Goal: Information Seeking & Learning: Learn about a topic

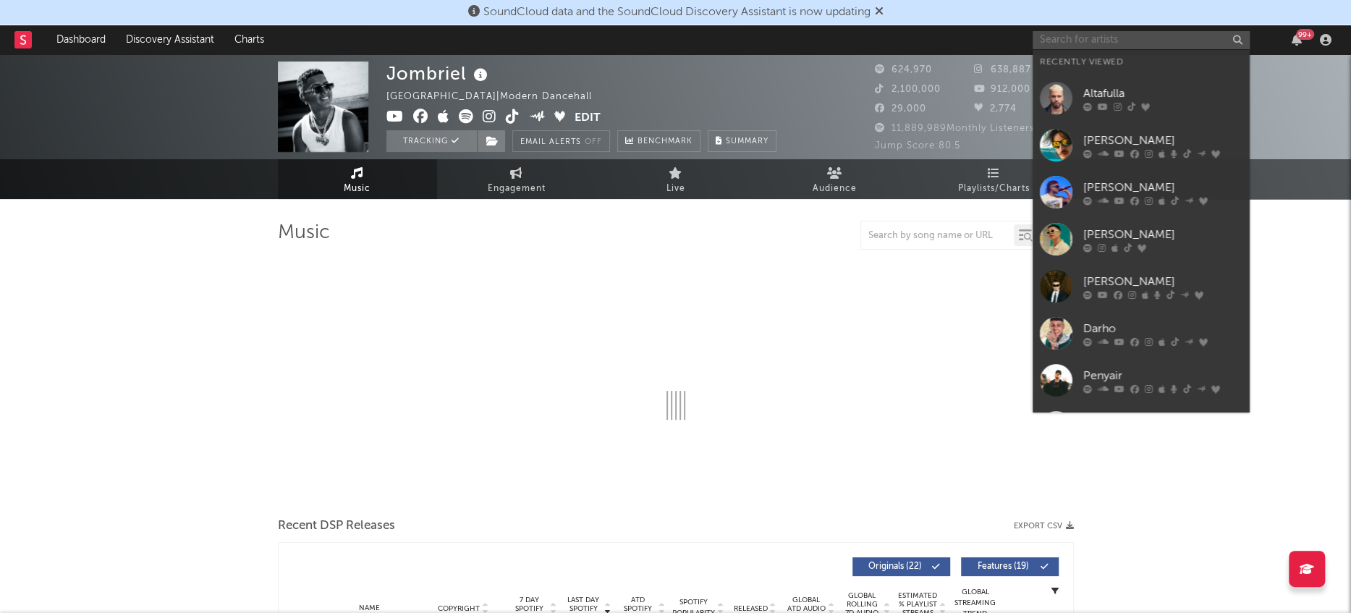
click at [1101, 43] on input "text" at bounding box center [1141, 40] width 217 height 18
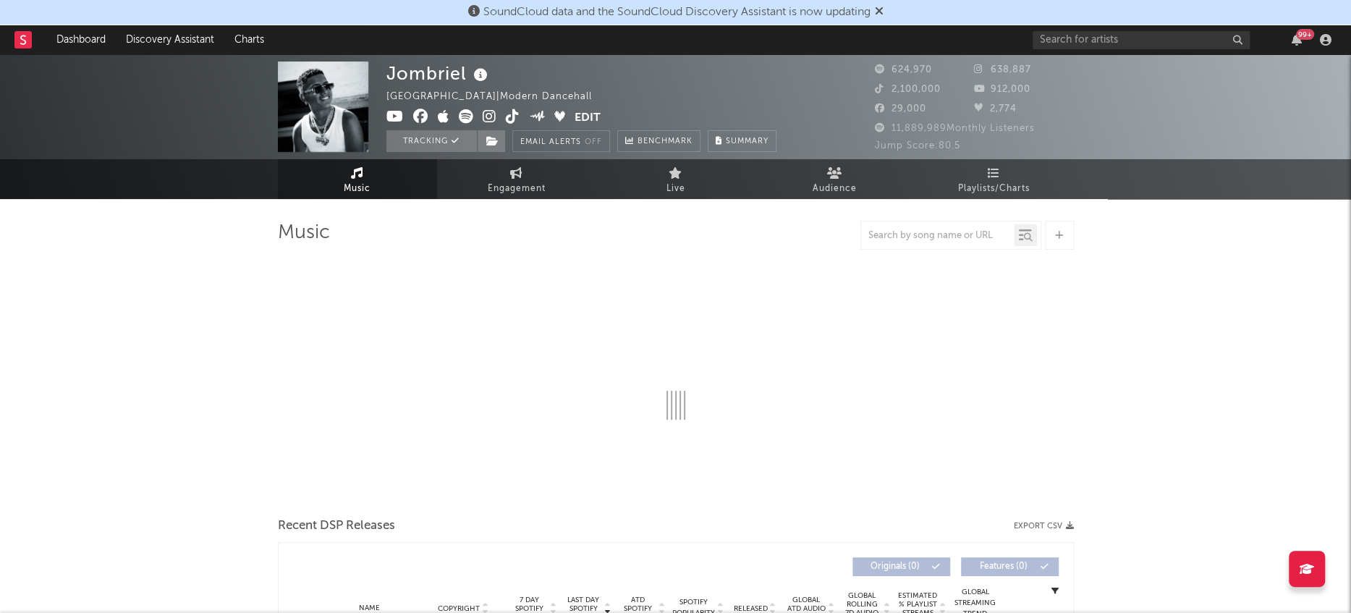
select select "6m"
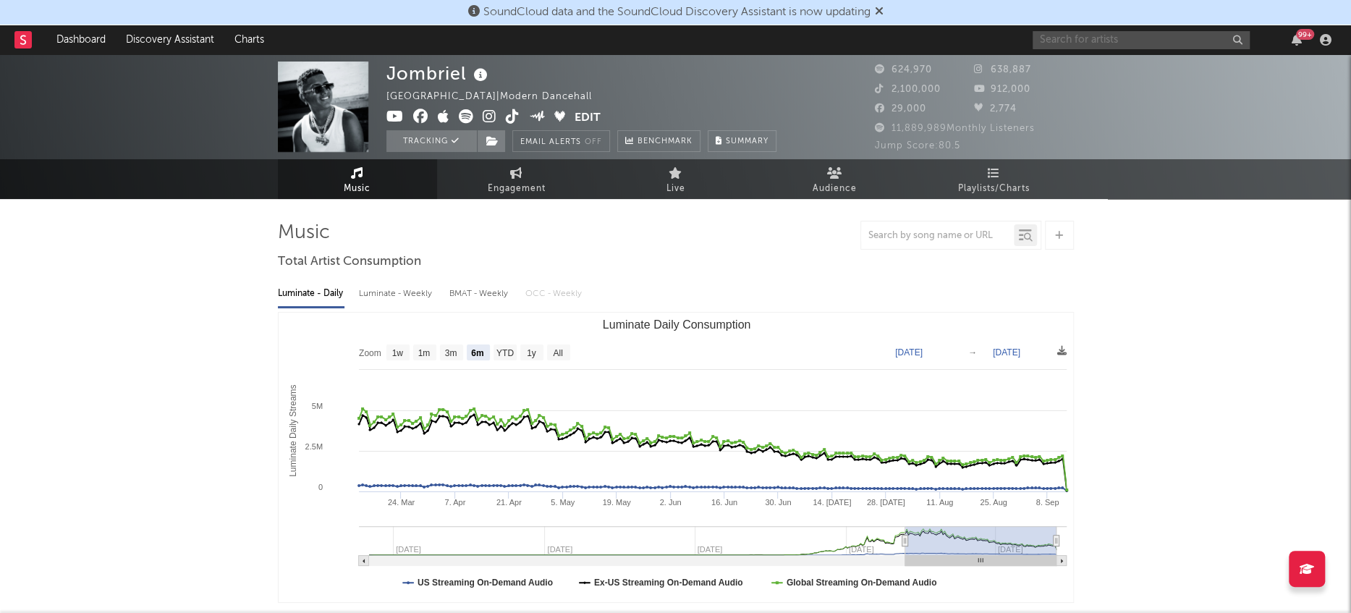
click at [1101, 47] on input "text" at bounding box center [1141, 40] width 217 height 18
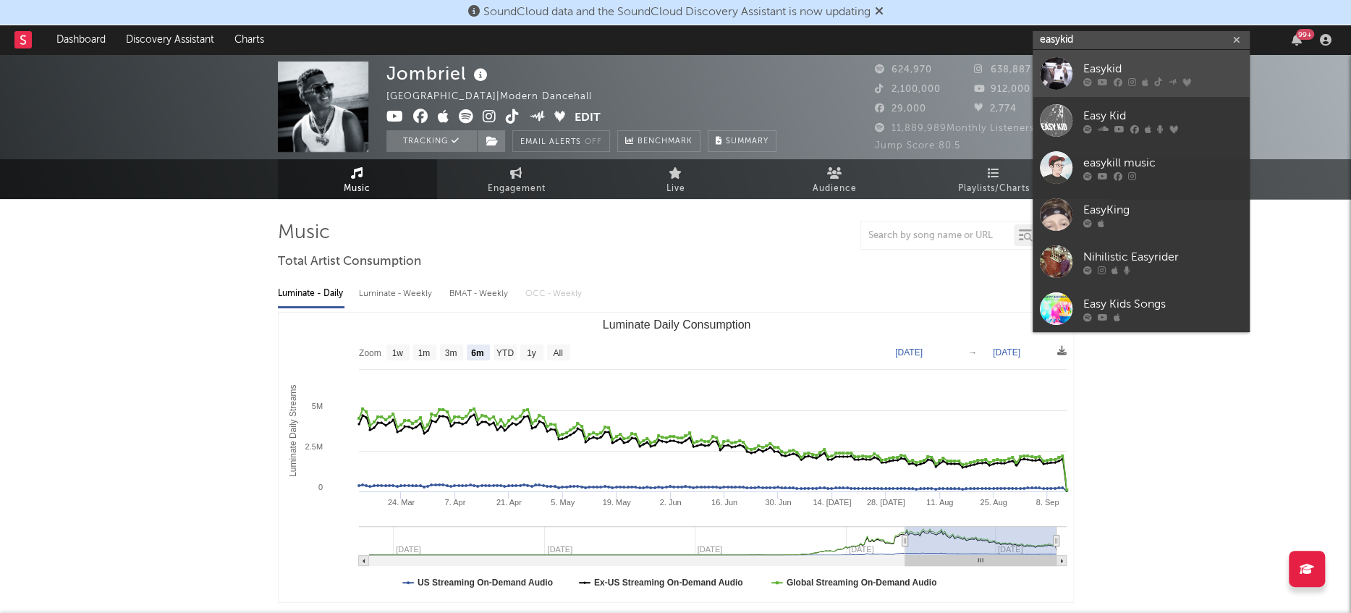
type input "easykid"
click at [1060, 72] on div at bounding box center [1056, 73] width 33 height 33
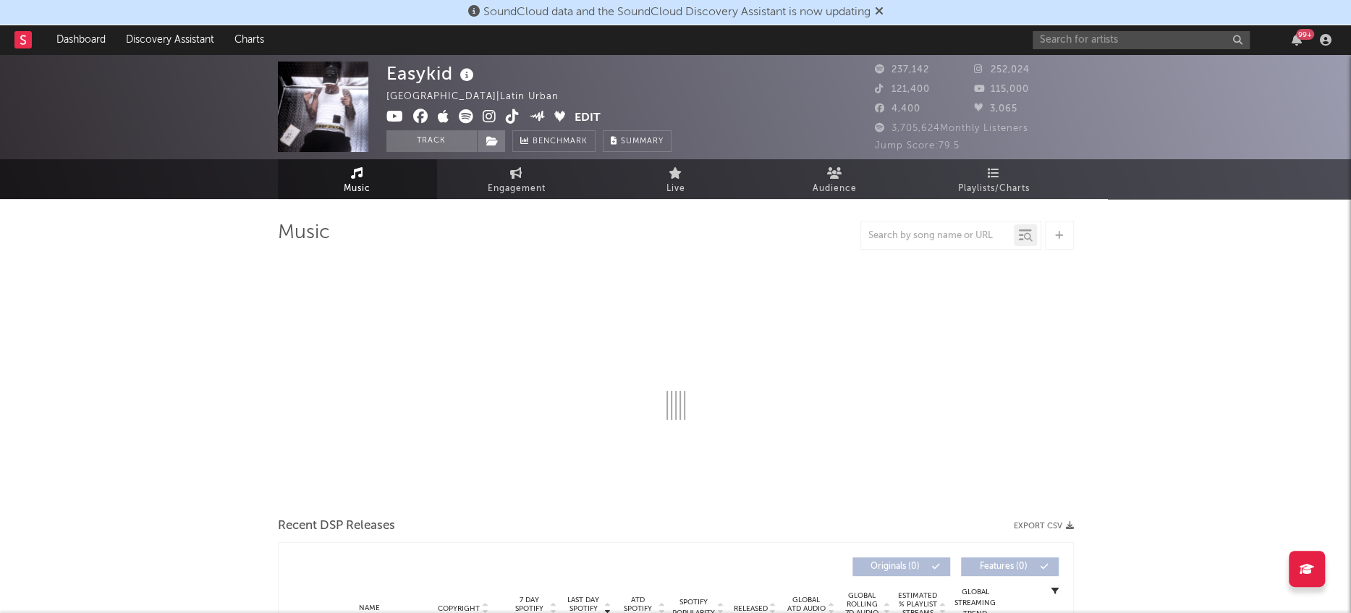
select select "6m"
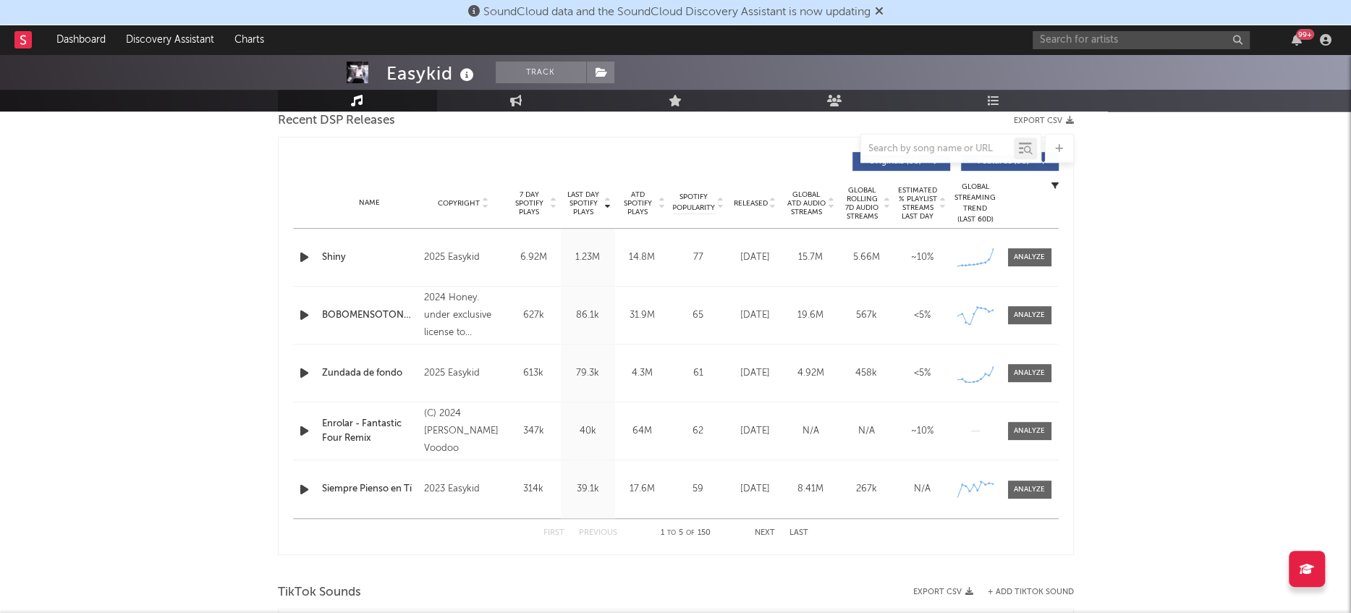
scroll to position [515, 0]
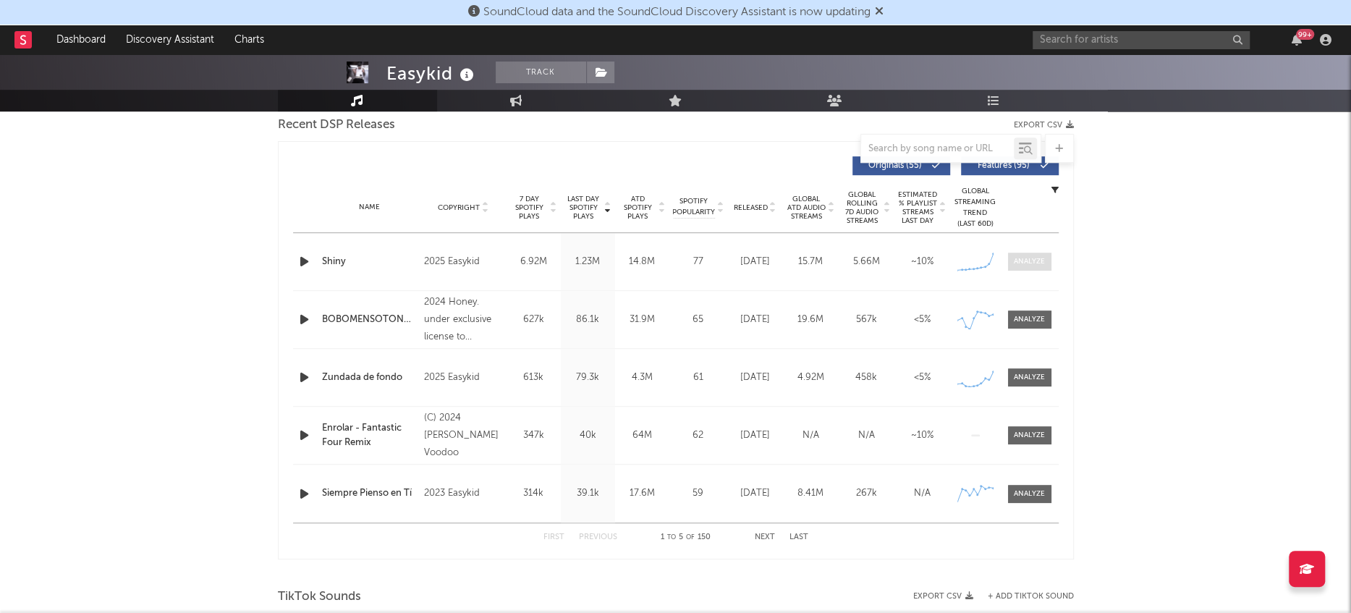
click at [1022, 253] on span at bounding box center [1029, 262] width 43 height 18
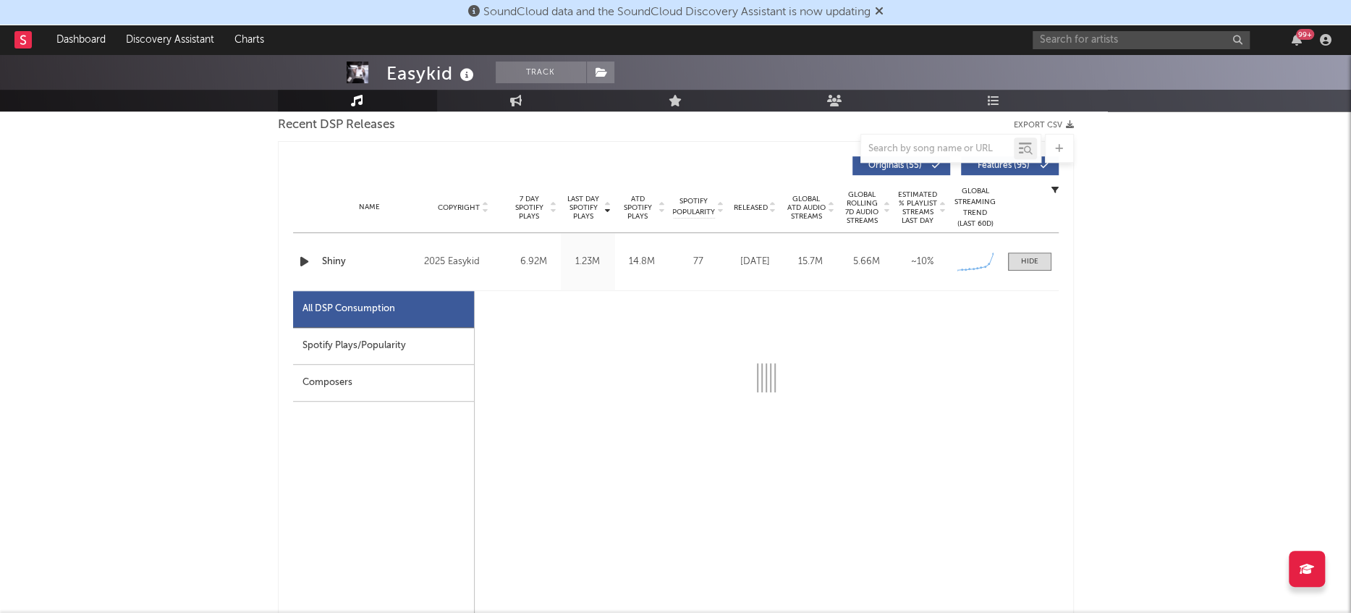
select select "1w"
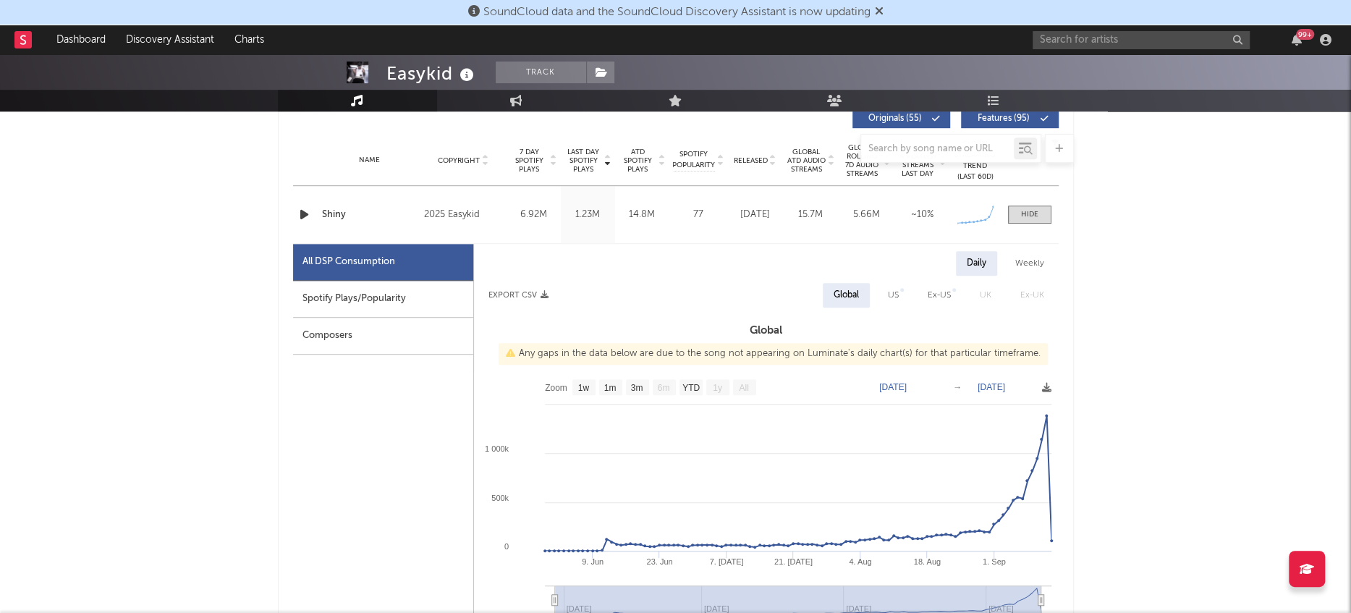
scroll to position [569, 0]
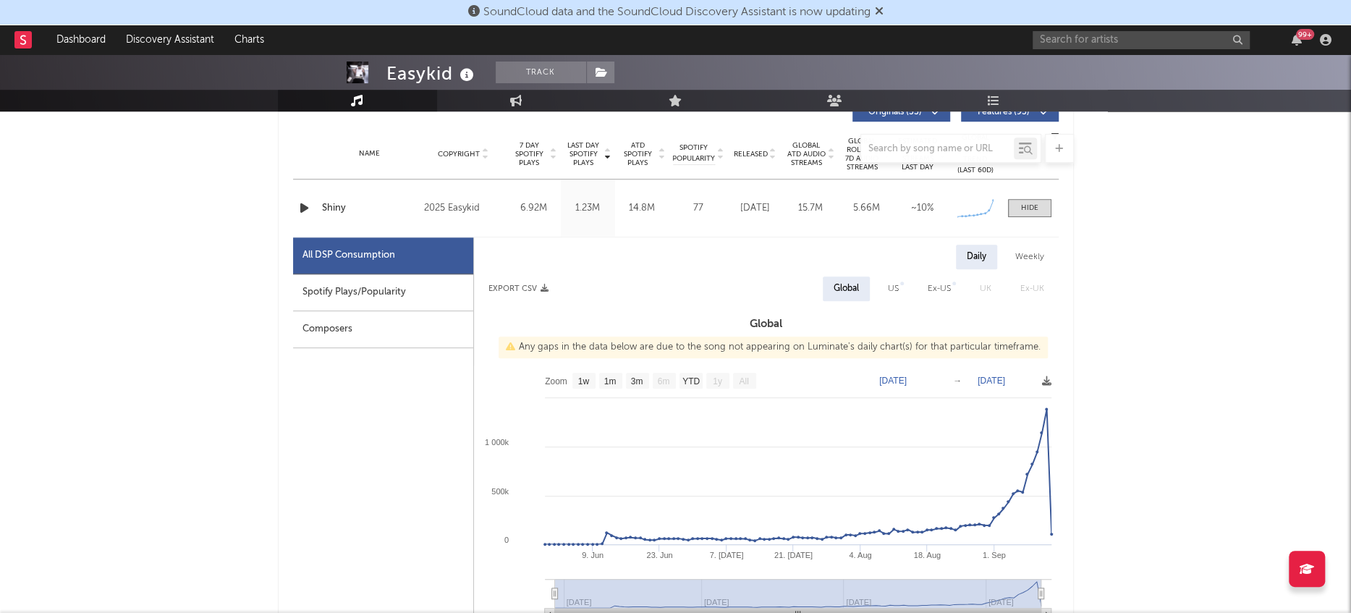
click at [416, 299] on div "Spotify Plays/Popularity" at bounding box center [383, 292] width 180 height 37
select select "1w"
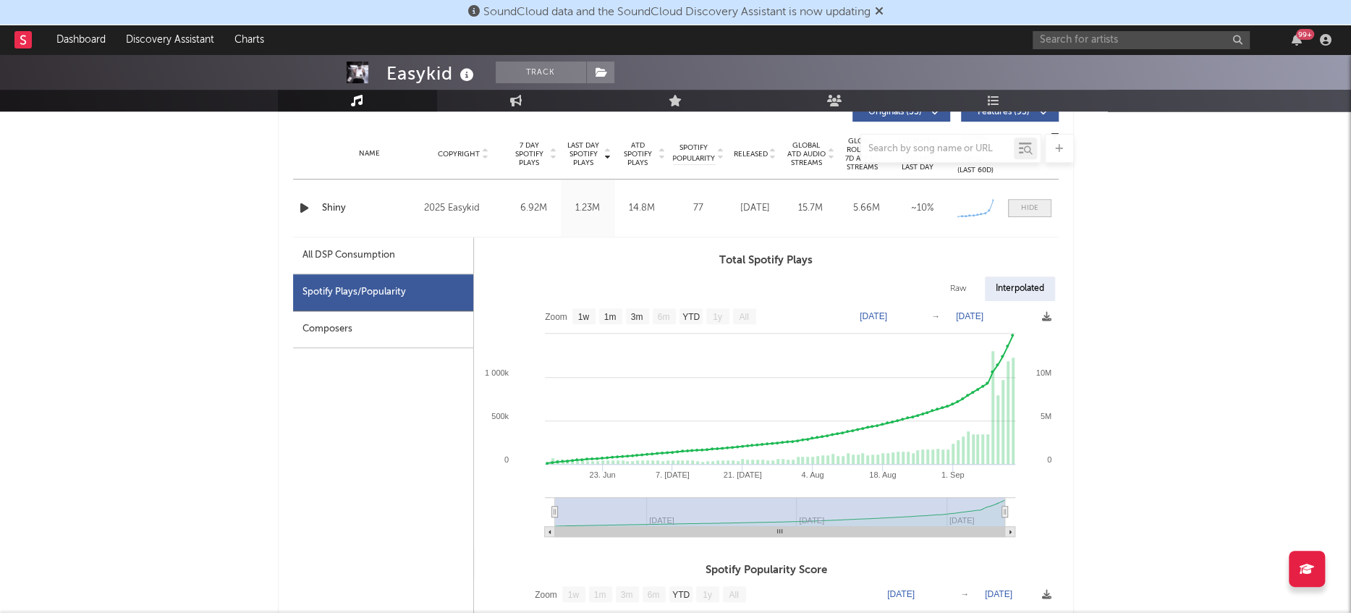
click at [1033, 206] on div at bounding box center [1029, 208] width 17 height 11
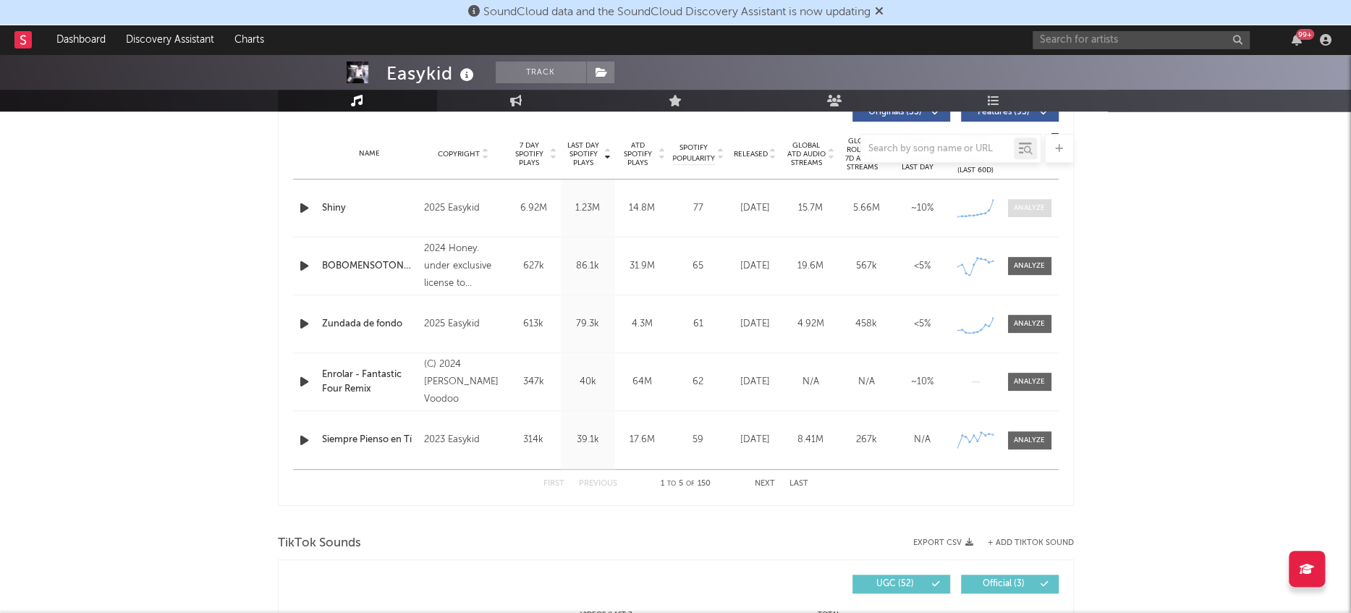
click at [1025, 212] on div at bounding box center [1029, 208] width 31 height 11
select select "1w"
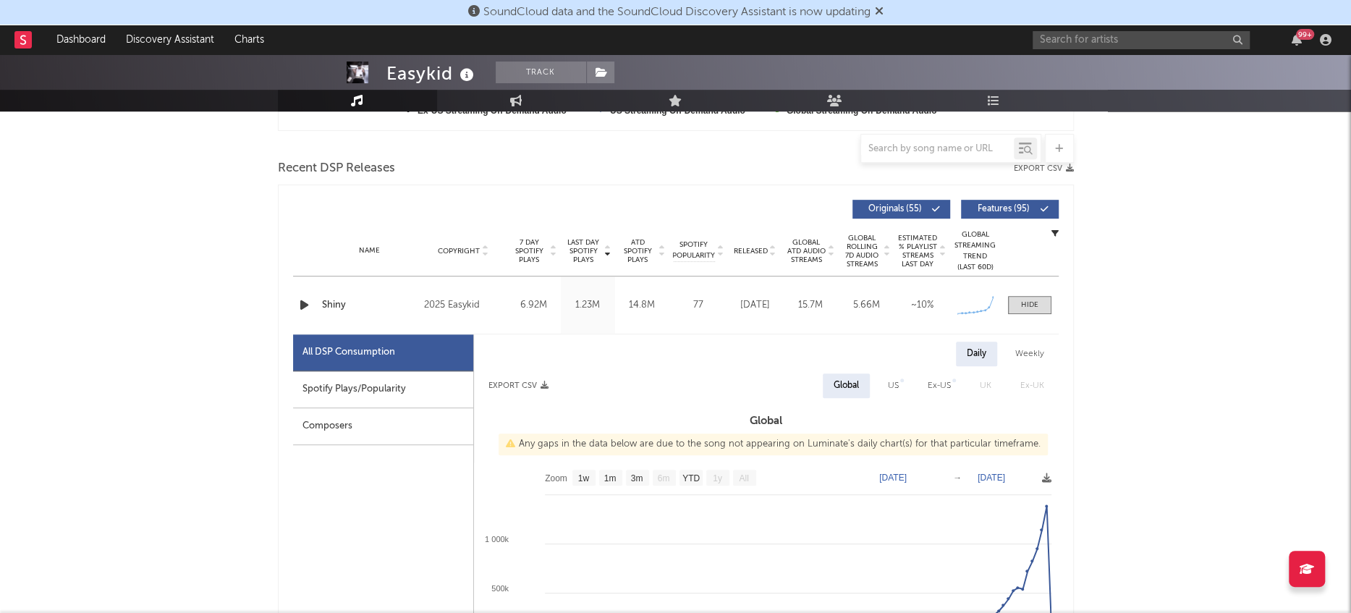
scroll to position [470, 0]
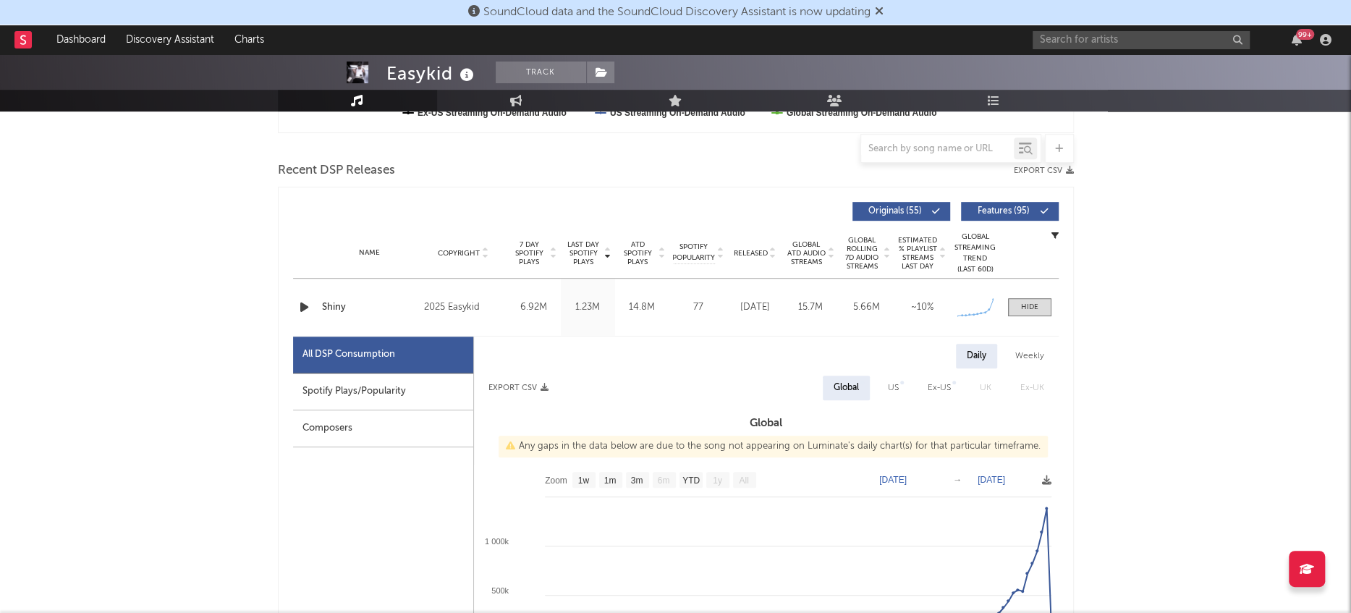
click at [355, 404] on div "Spotify Plays/Popularity" at bounding box center [383, 391] width 180 height 37
select select "1w"
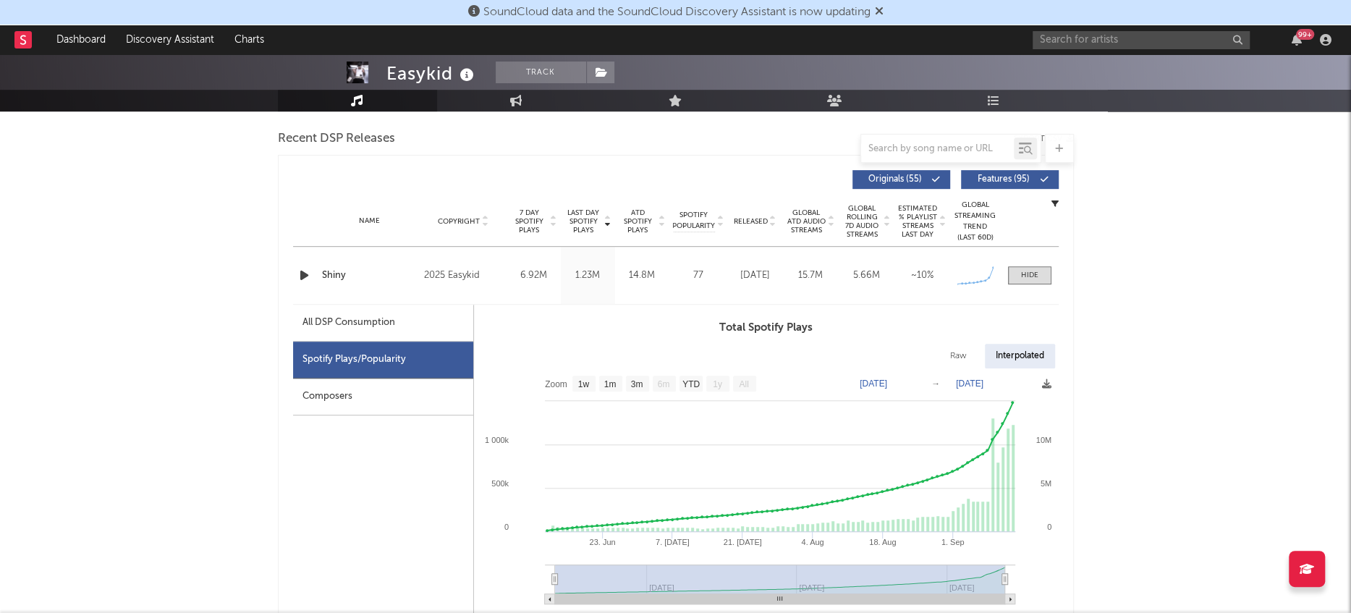
scroll to position [511, 0]
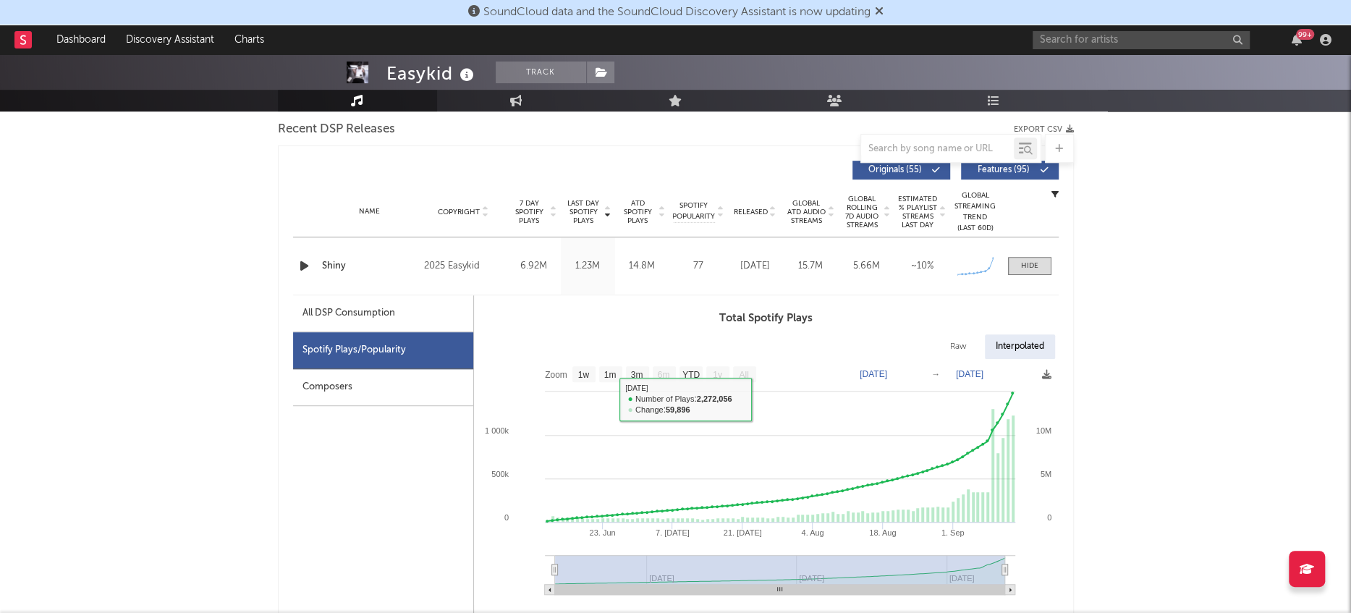
click at [317, 375] on div "Composers" at bounding box center [383, 387] width 180 height 37
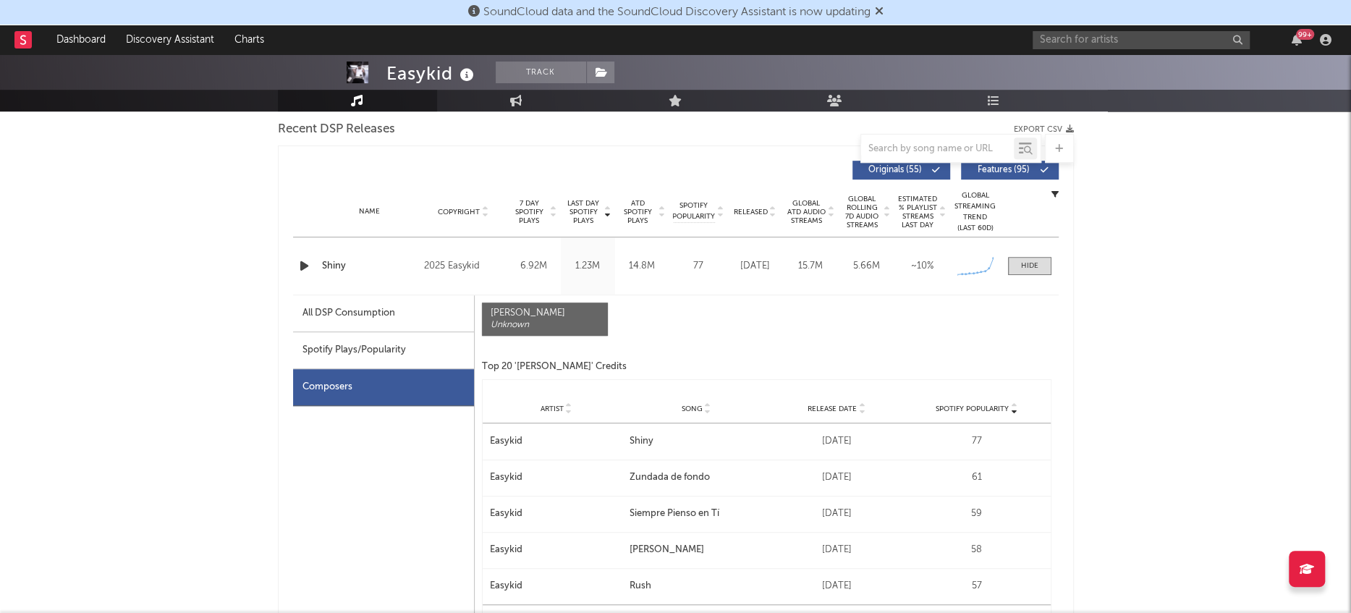
click at [331, 345] on div "Spotify Plays/Popularity" at bounding box center [383, 350] width 181 height 37
select select "1w"
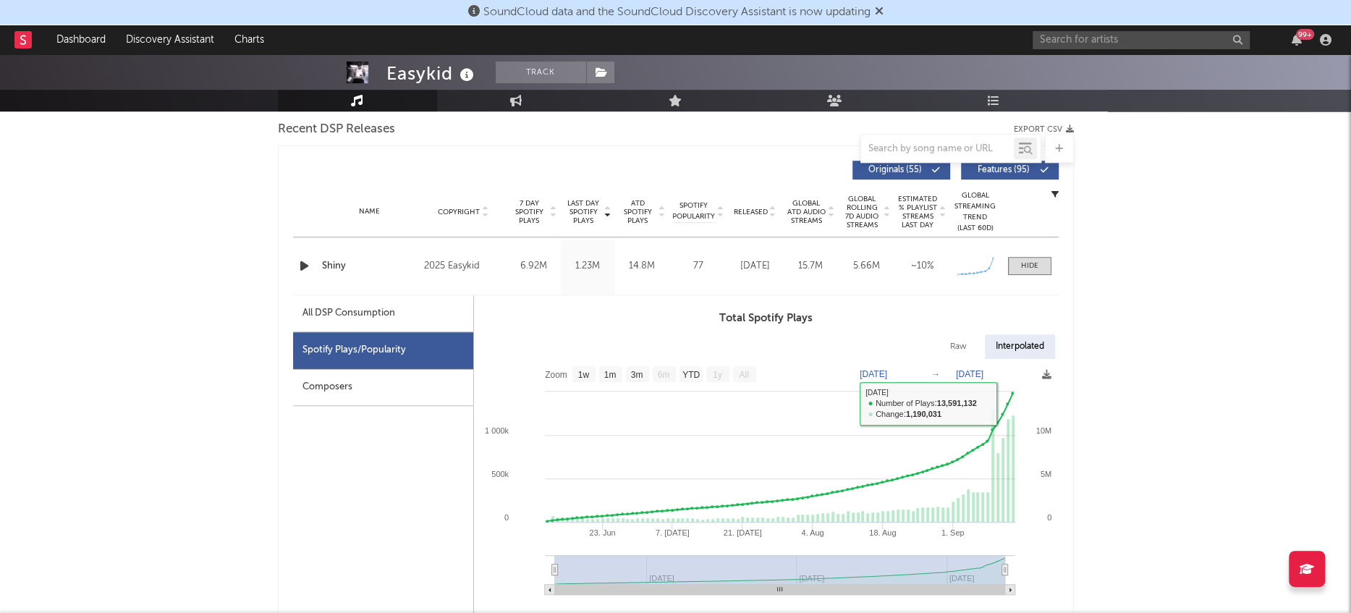
click at [358, 301] on div "All DSP Consumption" at bounding box center [383, 313] width 180 height 37
select select "1w"
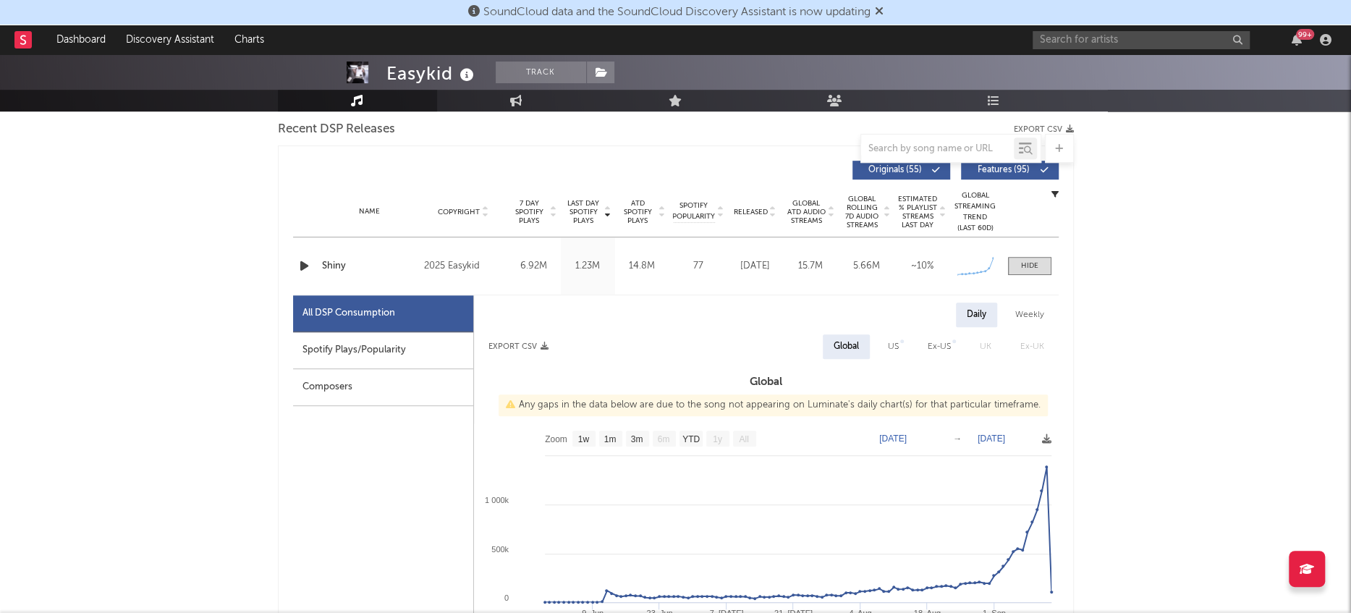
click at [380, 353] on div "Spotify Plays/Popularity" at bounding box center [383, 350] width 180 height 37
select select "1w"
